Goal: Navigation & Orientation: Find specific page/section

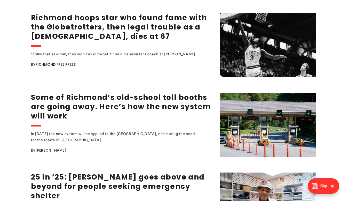
scroll to position [697, 0]
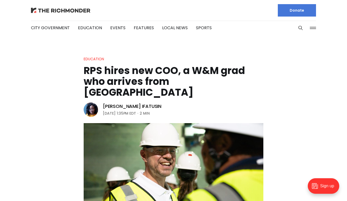
click at [52, 10] on img at bounding box center [60, 10] width 59 height 5
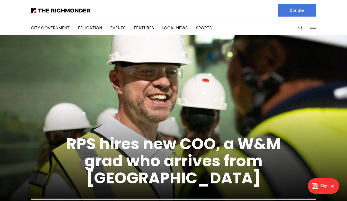
click at [311, 27] on button at bounding box center [313, 28] width 8 height 8
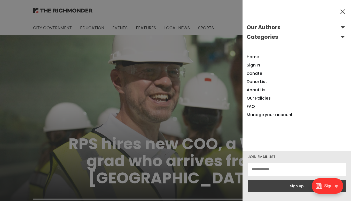
click at [338, 28] on button "Our Authors" at bounding box center [297, 27] width 100 height 8
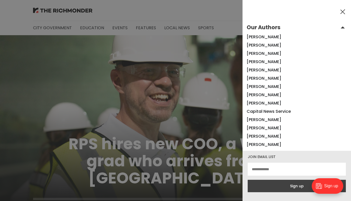
click at [267, 27] on button "Our Authors" at bounding box center [297, 27] width 100 height 8
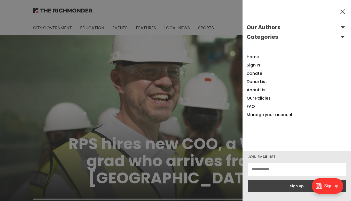
click at [264, 29] on button "Our Authors" at bounding box center [297, 27] width 100 height 8
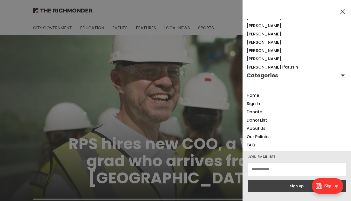
scroll to position [433, 0]
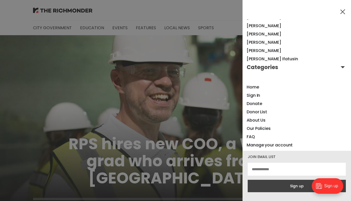
click at [343, 10] on button at bounding box center [343, 12] width 8 height 8
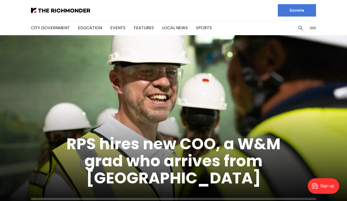
click at [316, 28] on button at bounding box center [313, 28] width 8 height 8
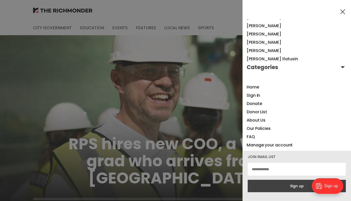
click at [339, 68] on button "Categories" at bounding box center [297, 67] width 100 height 8
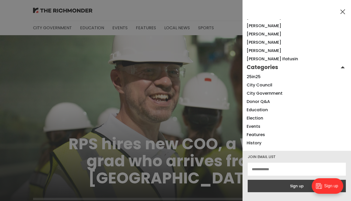
click at [339, 68] on button "Categories" at bounding box center [297, 67] width 100 height 8
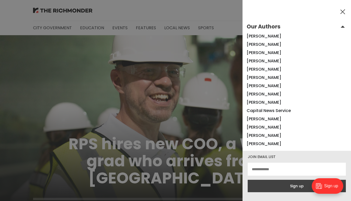
scroll to position [0, 0]
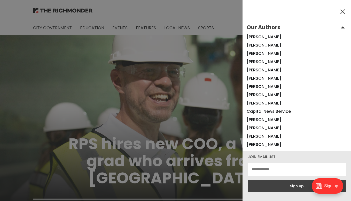
click at [338, 29] on button "Our Authors" at bounding box center [297, 27] width 100 height 8
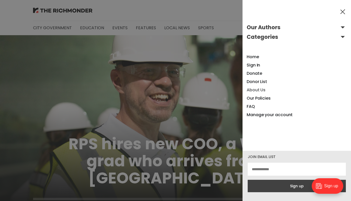
click at [254, 91] on link "About Us" at bounding box center [256, 90] width 19 height 6
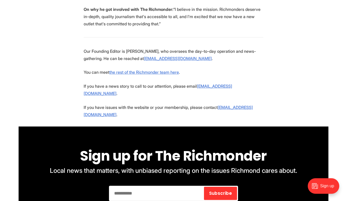
scroll to position [1059, 0]
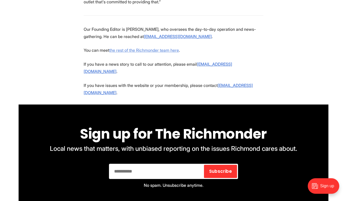
click at [125, 48] on link "the rest of the Richmonder team here" at bounding box center [144, 50] width 70 height 5
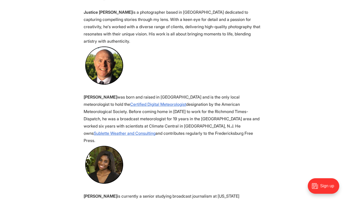
scroll to position [594, 0]
